Goal: Task Accomplishment & Management: Complete application form

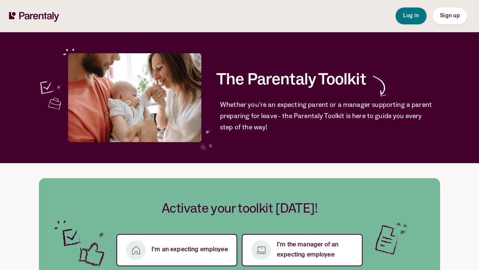
click at [446, 15] on span "Sign up" at bounding box center [449, 15] width 19 height 5
click at [450, 16] on span "Sign up" at bounding box center [449, 15] width 19 height 5
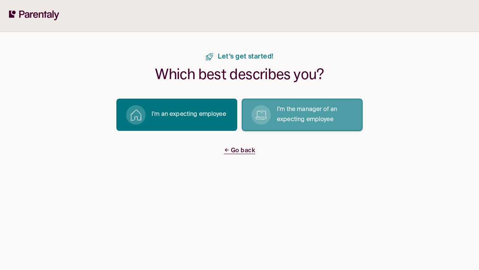
click at [316, 114] on p "I’m the manager of an expecting employee" at bounding box center [315, 114] width 77 height 20
click at [302, 114] on p "I’m the manager of an expecting employee" at bounding box center [315, 114] width 77 height 20
